Goal: Navigation & Orientation: Find specific page/section

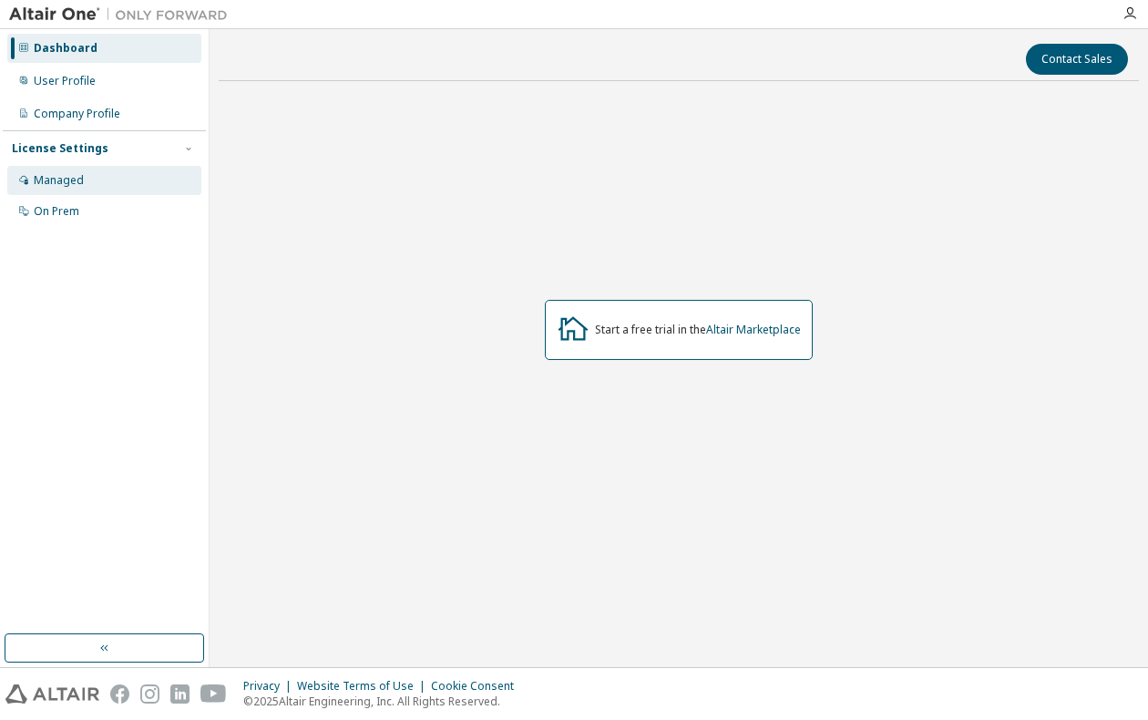
click at [82, 187] on div "Managed" at bounding box center [104, 180] width 194 height 29
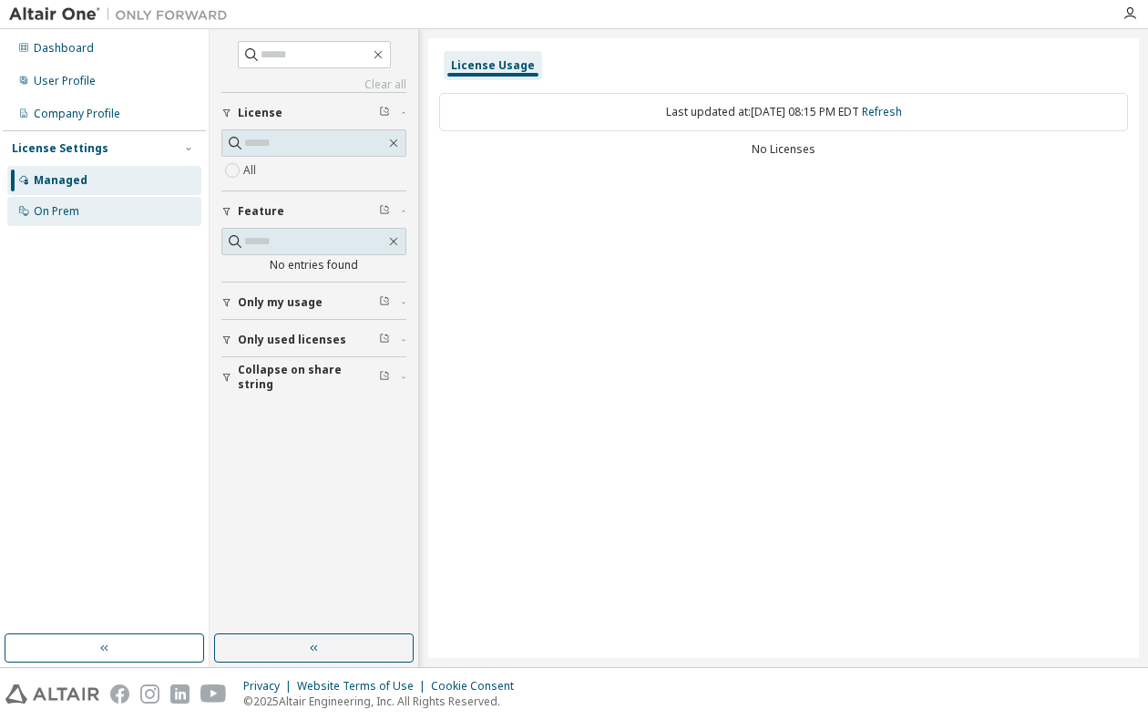
click at [84, 205] on div "On Prem" at bounding box center [104, 211] width 194 height 29
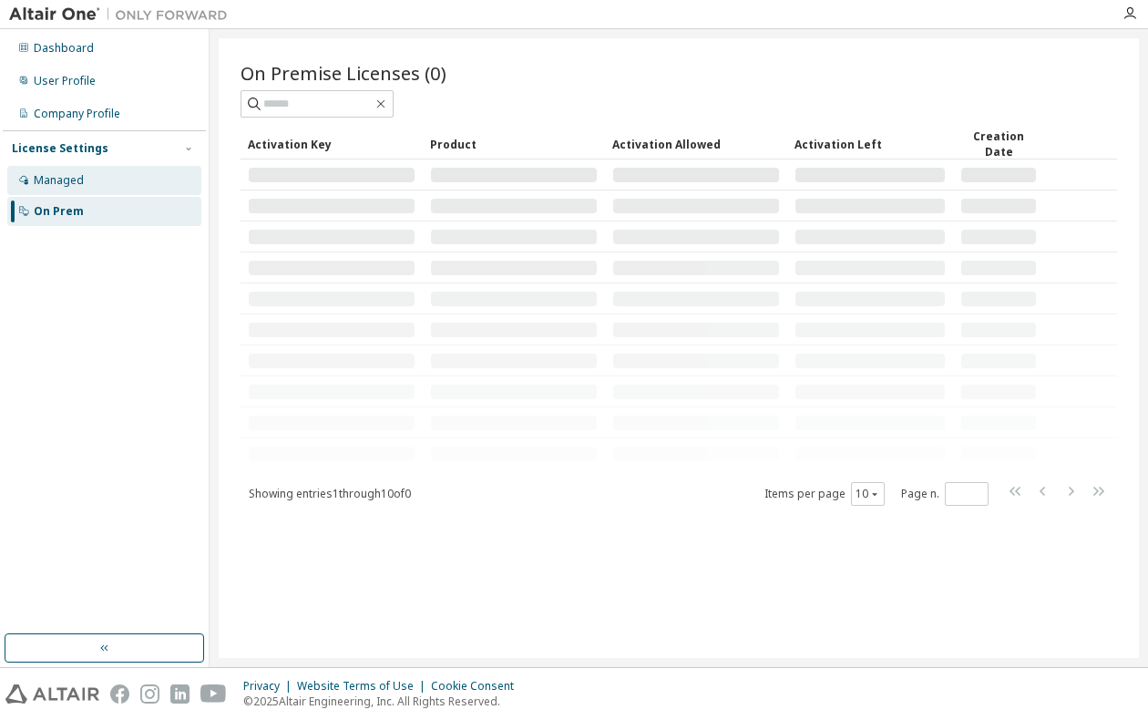
click at [83, 183] on div "Managed" at bounding box center [104, 180] width 194 height 29
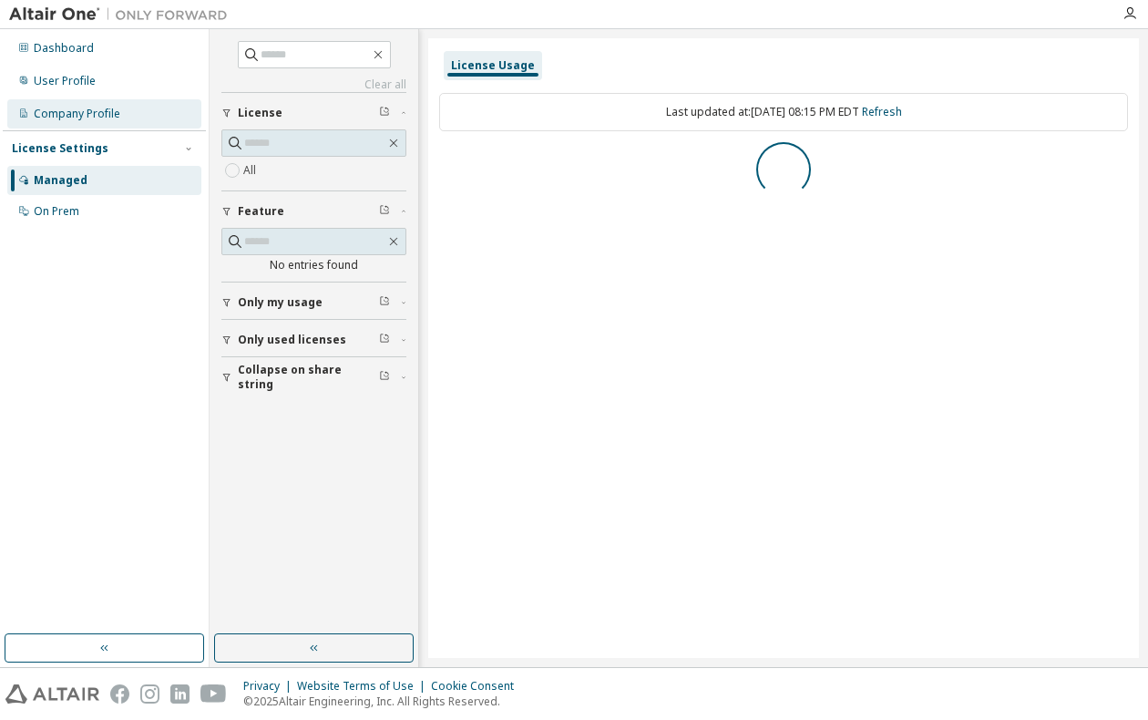
click at [97, 117] on div "Company Profile" at bounding box center [77, 114] width 87 height 15
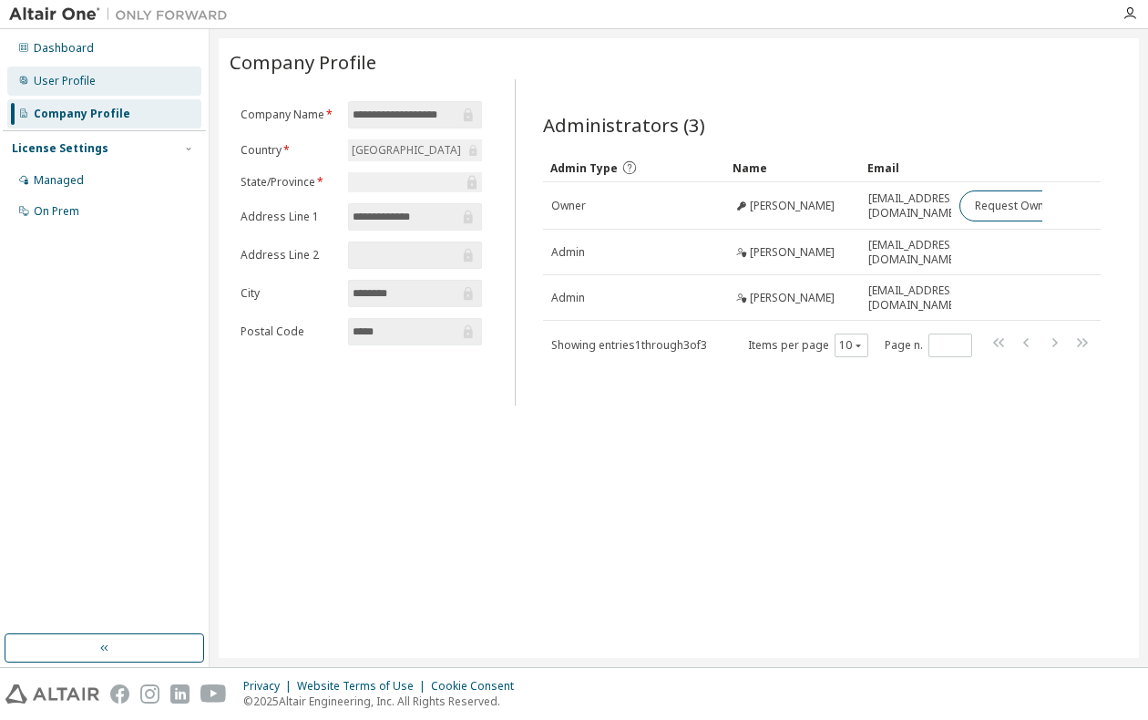
click at [98, 86] on div "User Profile" at bounding box center [104, 81] width 194 height 29
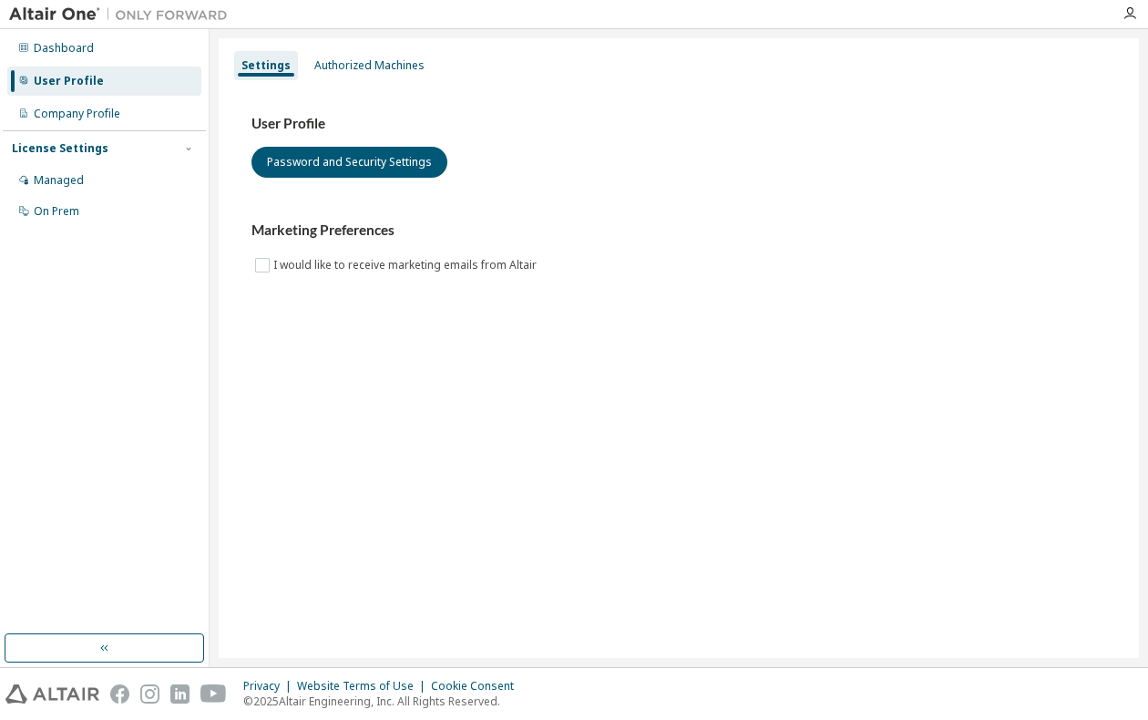
click at [98, 66] on div "Dashboard User Profile Company Profile License Settings Managed On Prem" at bounding box center [104, 130] width 203 height 196
click at [98, 55] on div "Dashboard" at bounding box center [104, 48] width 194 height 29
